Goal: Task Accomplishment & Management: Complete application form

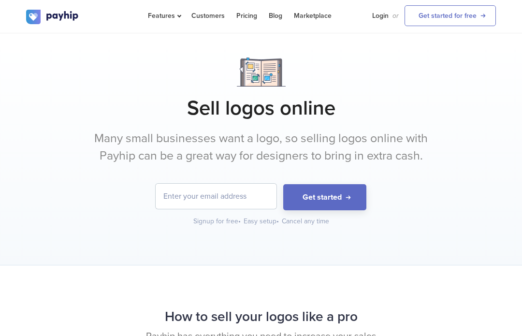
click at [244, 196] on input "email" at bounding box center [216, 196] width 121 height 25
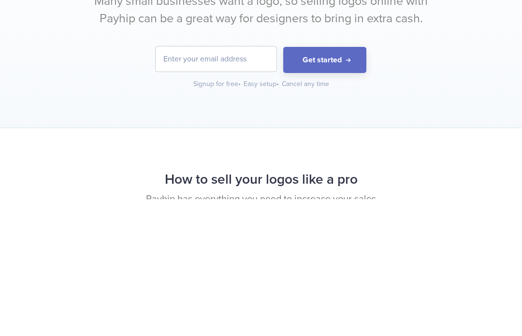
click at [163, 184] on input "email" at bounding box center [216, 196] width 121 height 25
paste input "[EMAIL_ADDRESS][DOMAIN_NAME]"
type input "[EMAIL_ADDRESS][DOMAIN_NAME]"
click at [344, 184] on button "Get started" at bounding box center [324, 197] width 83 height 27
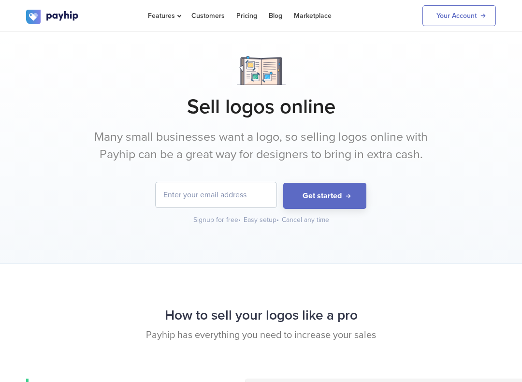
click at [463, 21] on link "Your Account" at bounding box center [458, 15] width 73 height 21
click at [170, 195] on input "email" at bounding box center [216, 194] width 121 height 25
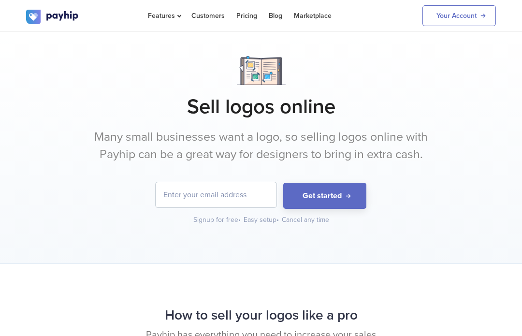
click at [171, 185] on input "email" at bounding box center [216, 194] width 121 height 25
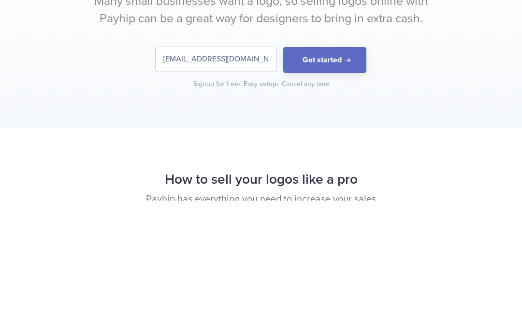
type input "lsalamsakura@gmail.com"
click at [336, 183] on button "Get started" at bounding box center [324, 196] width 83 height 27
